Goal: Navigation & Orientation: Find specific page/section

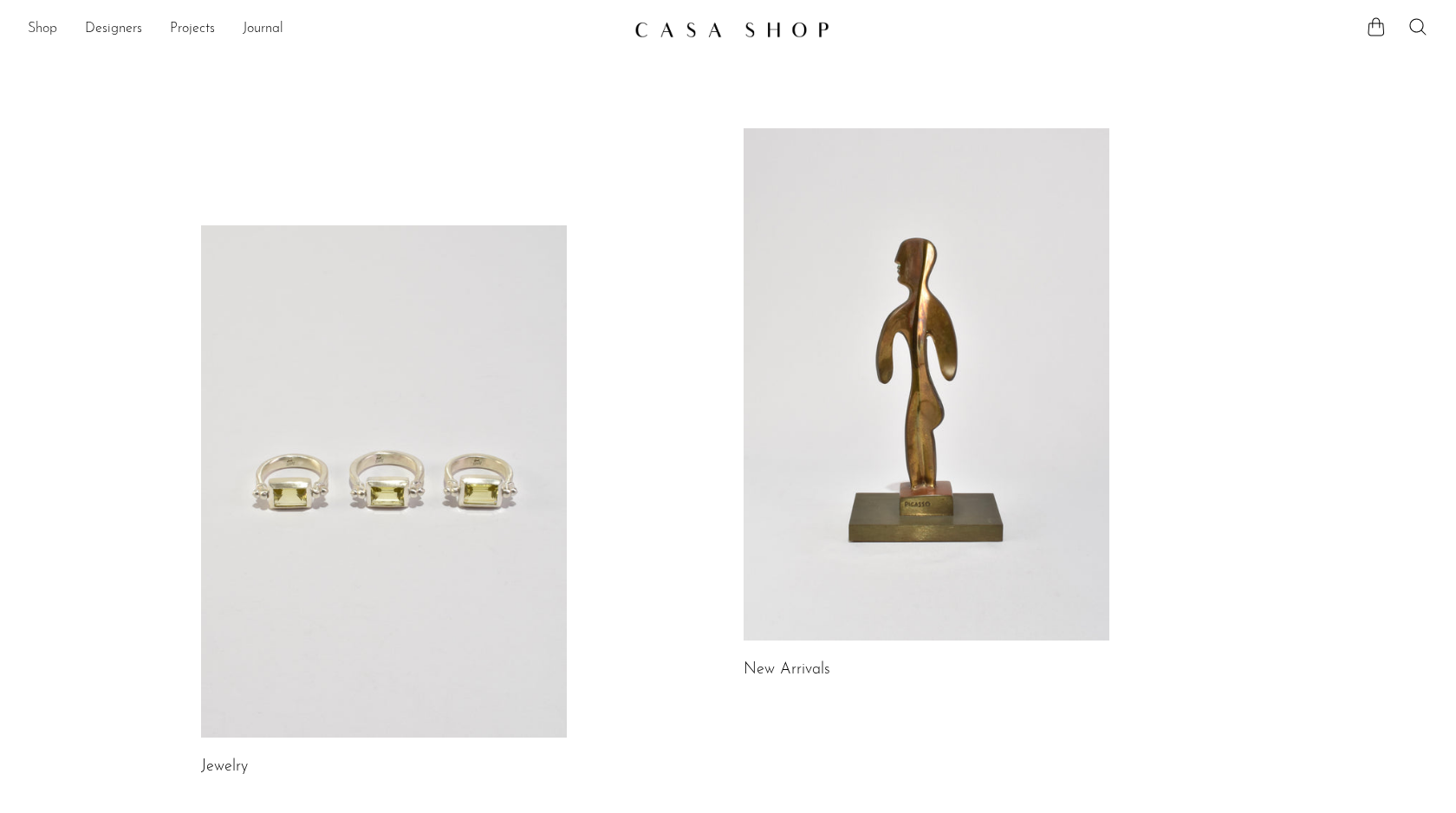
click at [36, 29] on link "Shop" at bounding box center [42, 29] width 29 height 23
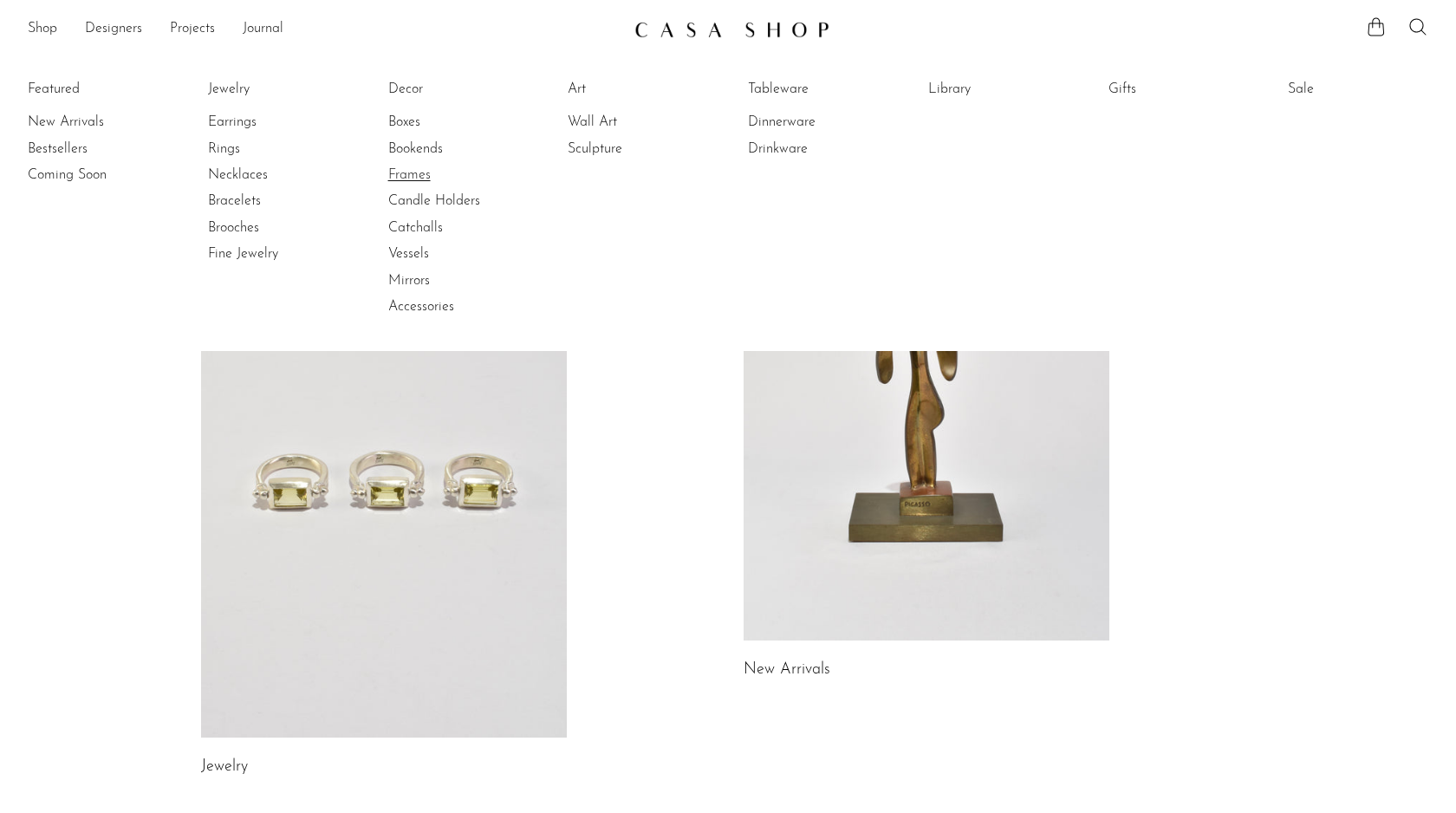
click at [410, 169] on link "Frames" at bounding box center [453, 175] width 130 height 19
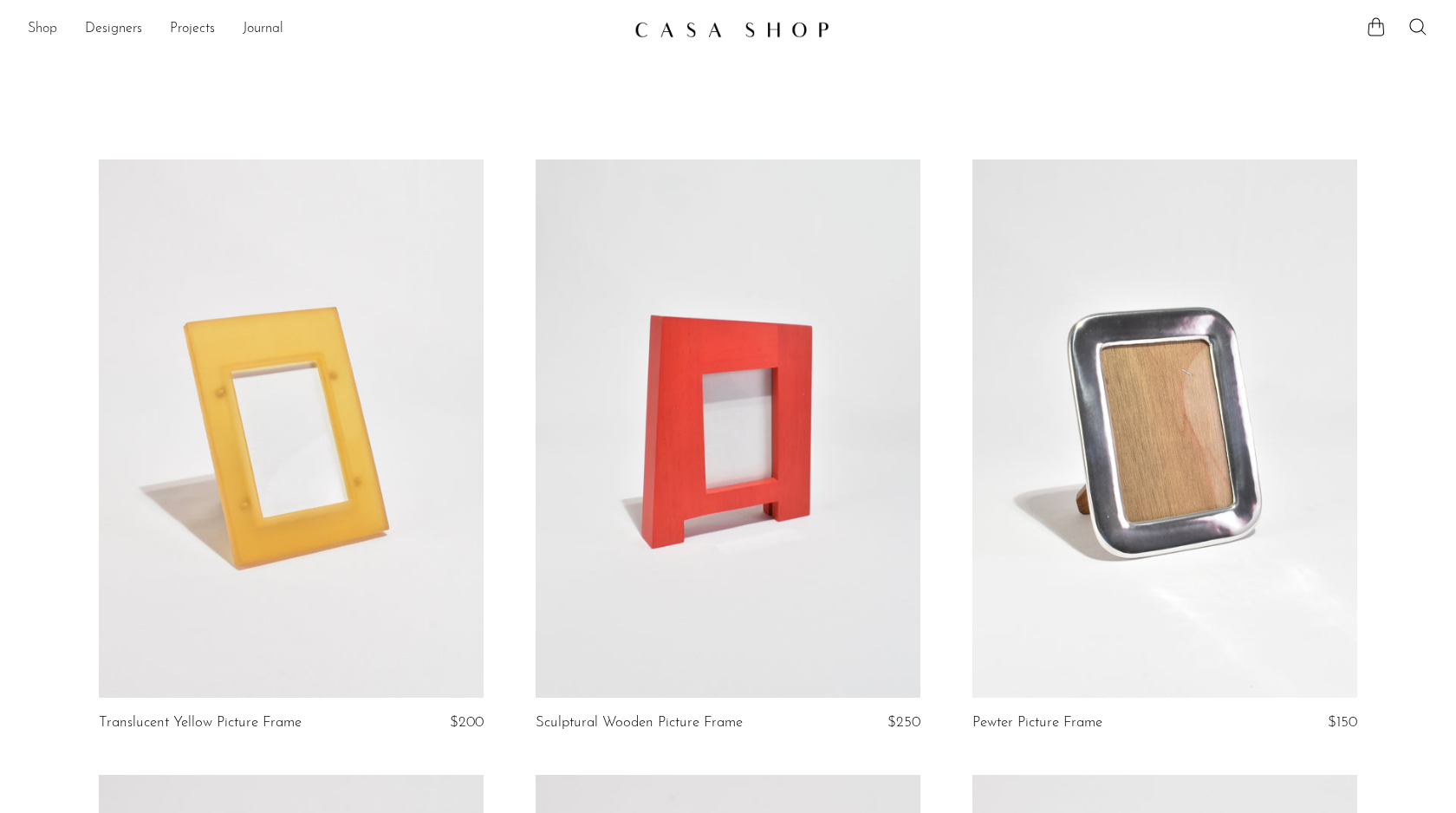
click at [46, 28] on link "Shop" at bounding box center [42, 29] width 29 height 23
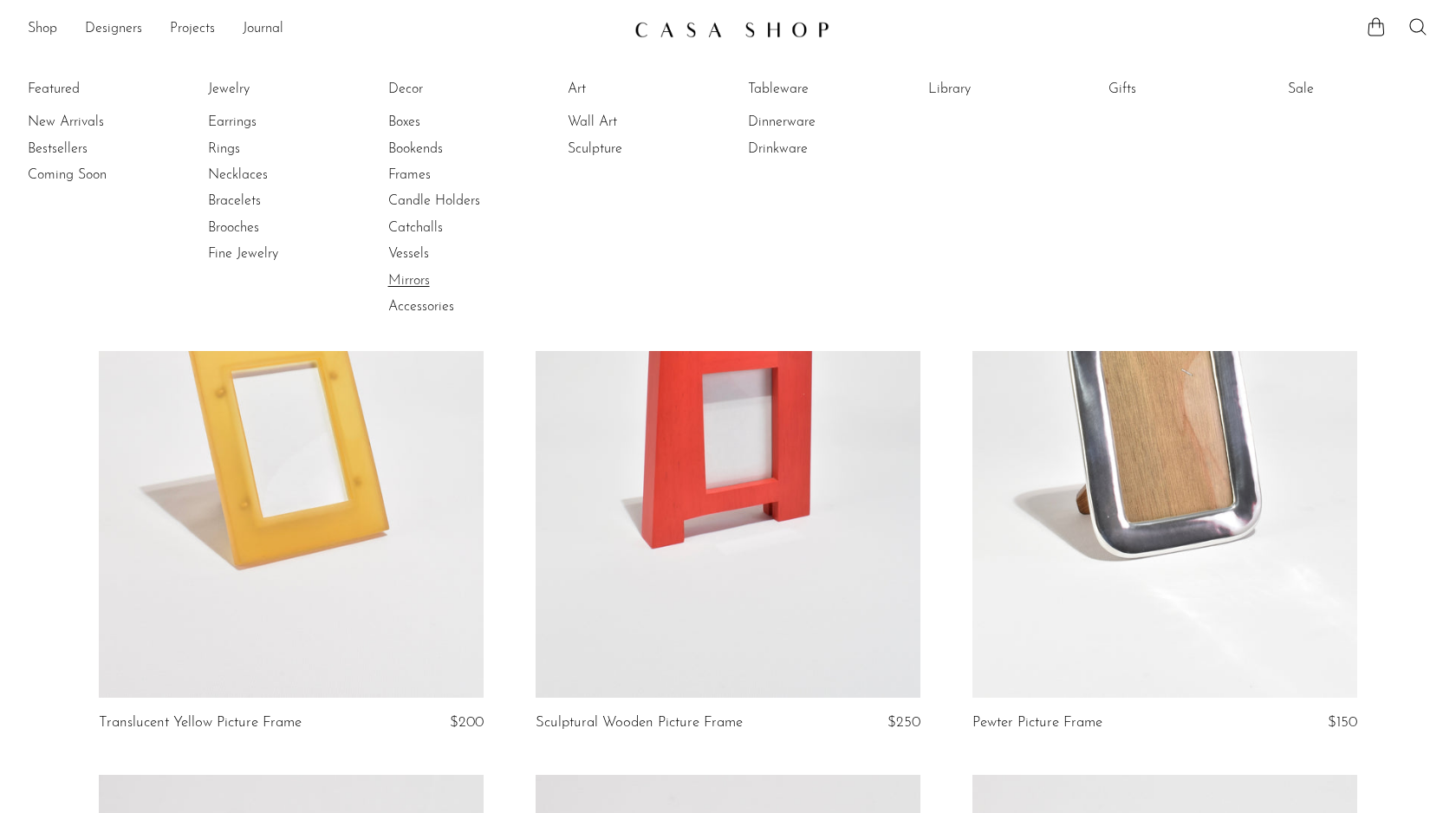
click at [411, 279] on link "Mirrors" at bounding box center [453, 280] width 130 height 19
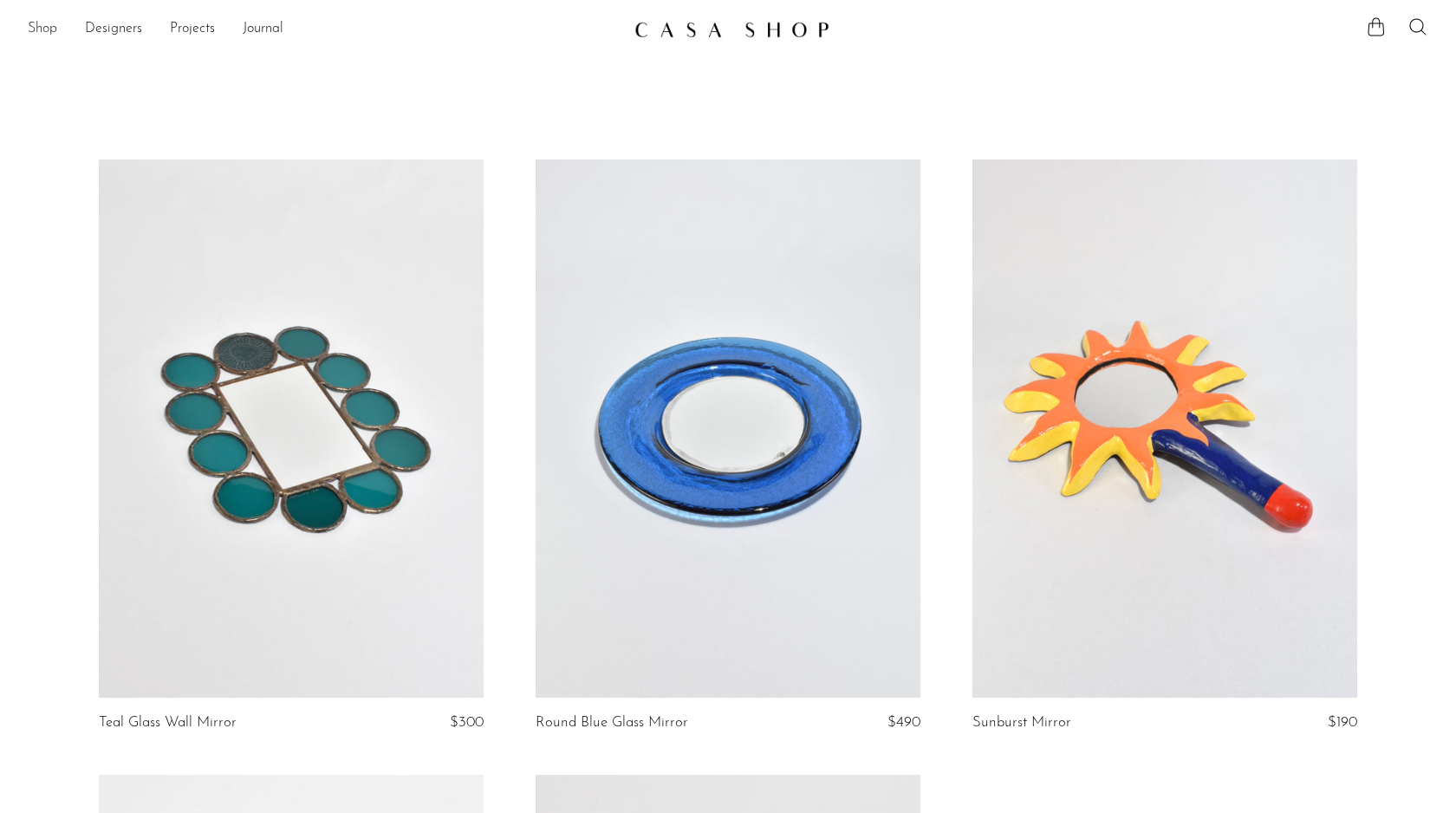
click at [37, 34] on link "Shop" at bounding box center [42, 29] width 29 height 23
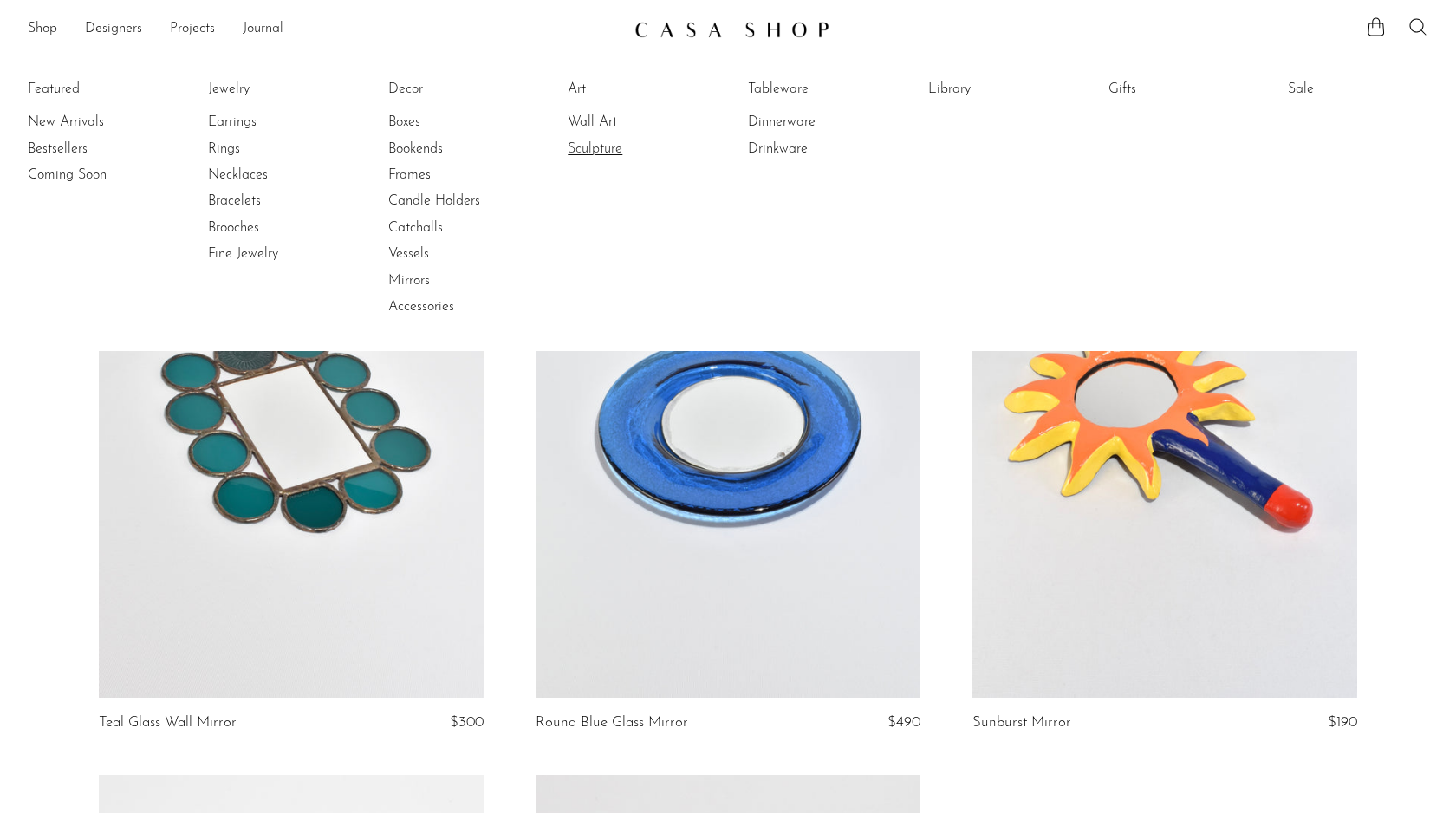
click at [603, 144] on link "Sculpture" at bounding box center [632, 149] width 130 height 19
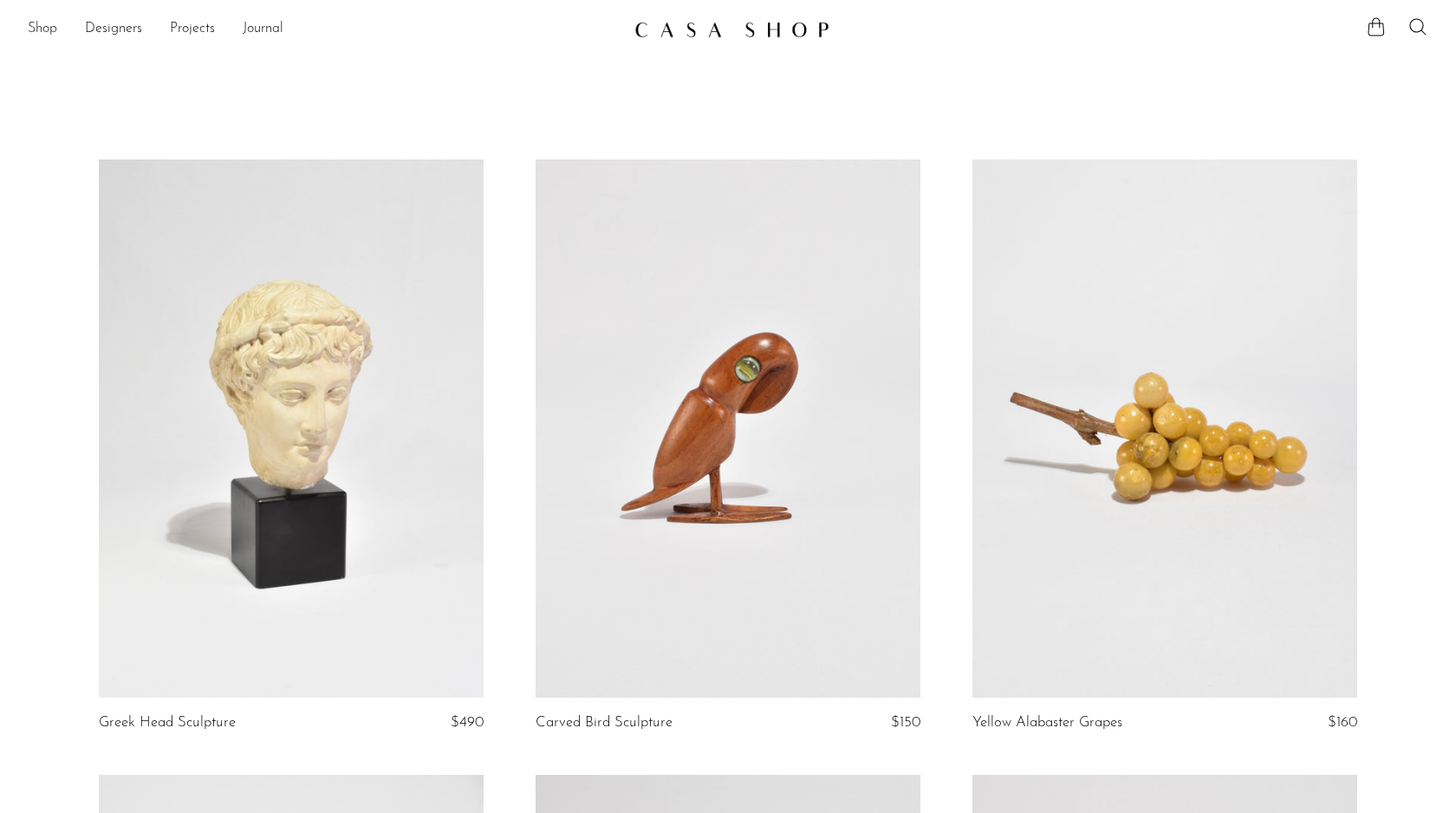
click at [48, 36] on link "Shop" at bounding box center [42, 29] width 29 height 23
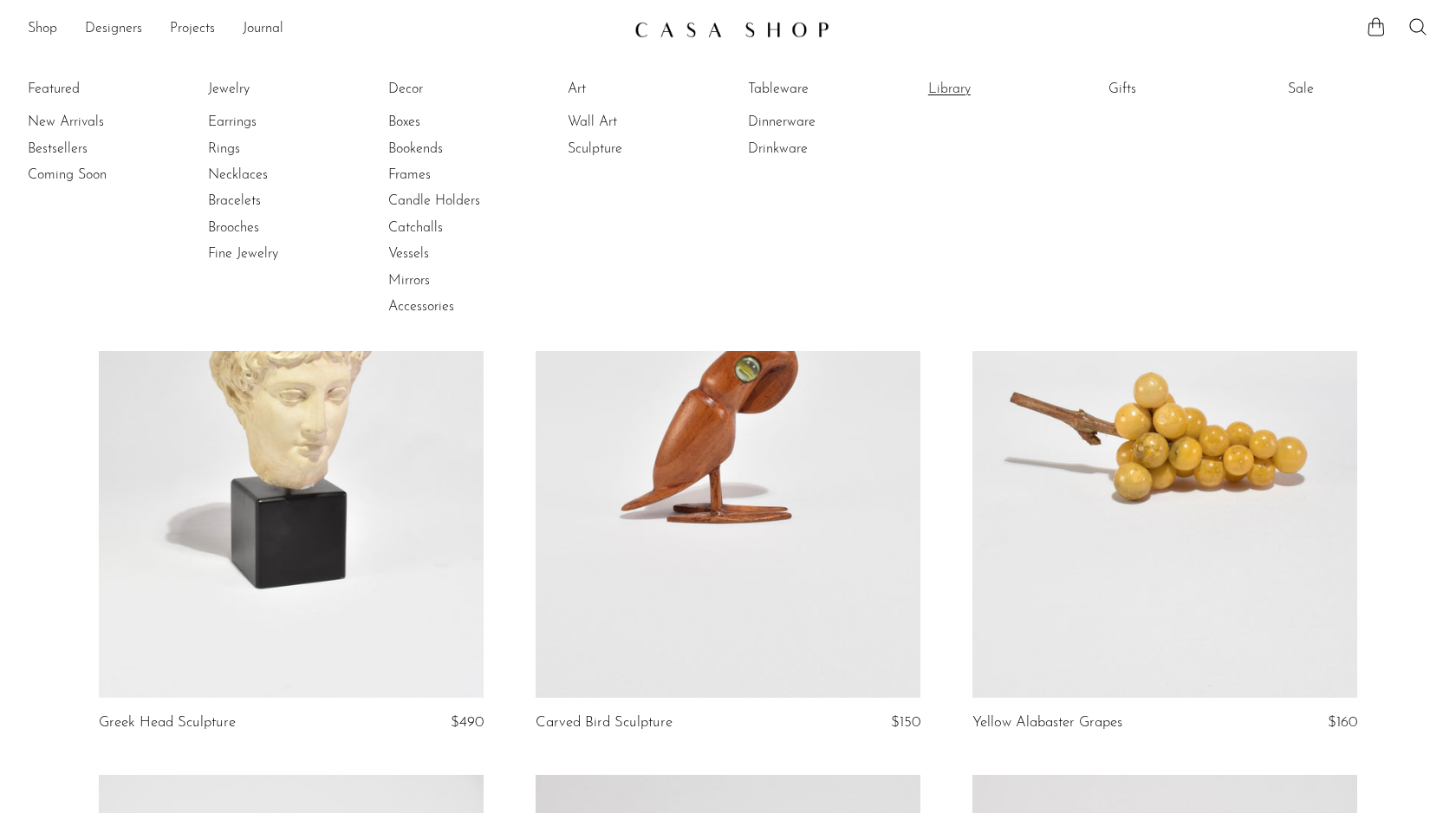
click at [937, 93] on link "Library" at bounding box center [992, 89] width 130 height 19
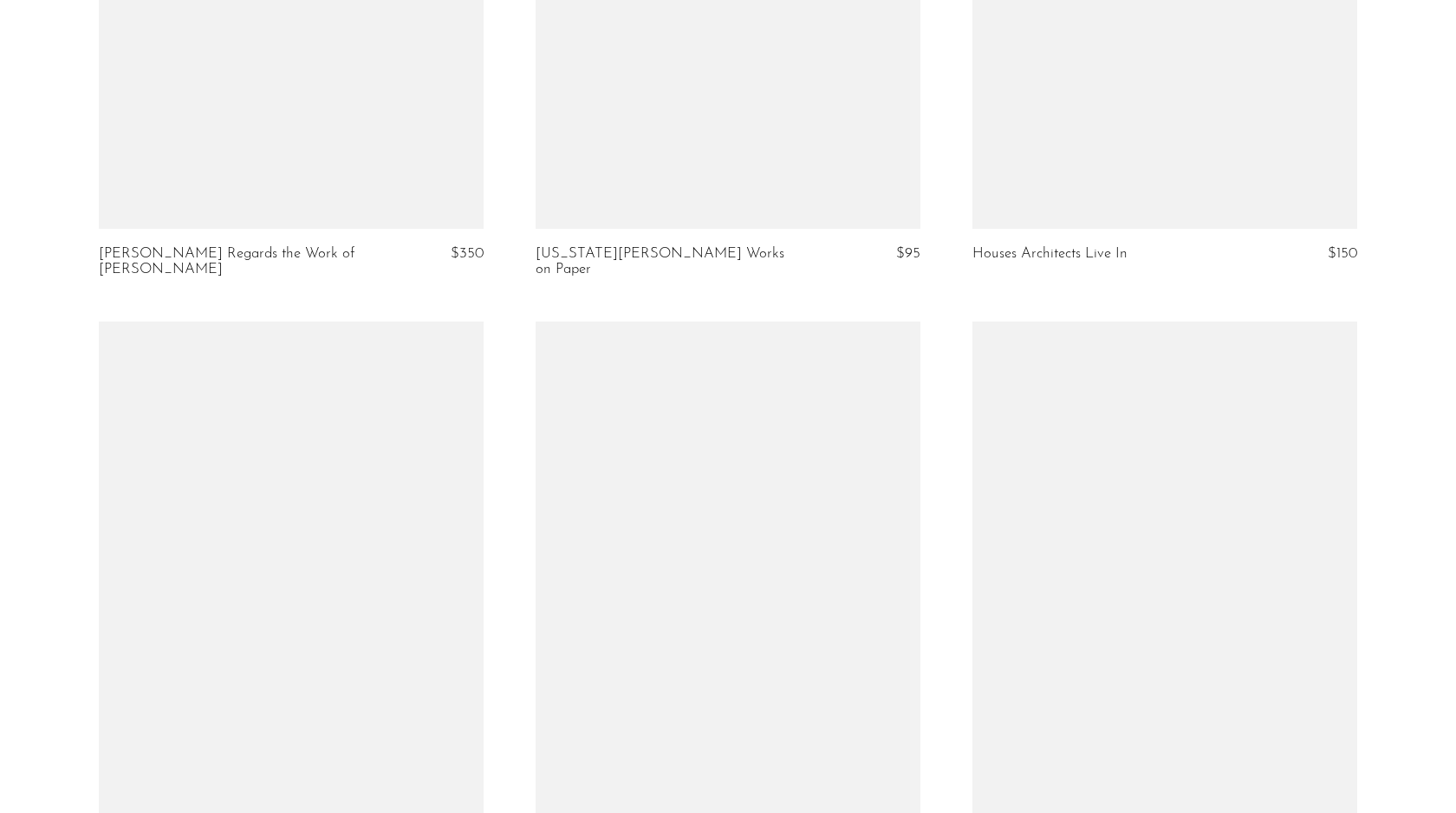
scroll to position [2649, 0]
